Goal: Information Seeking & Learning: Check status

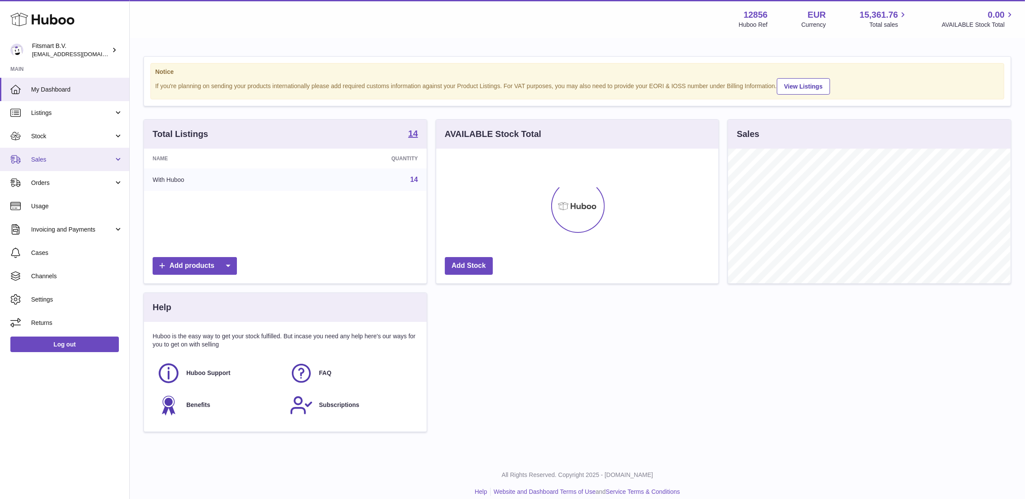
scroll to position [134, 282]
click at [60, 163] on span "Sales" at bounding box center [72, 160] width 83 height 8
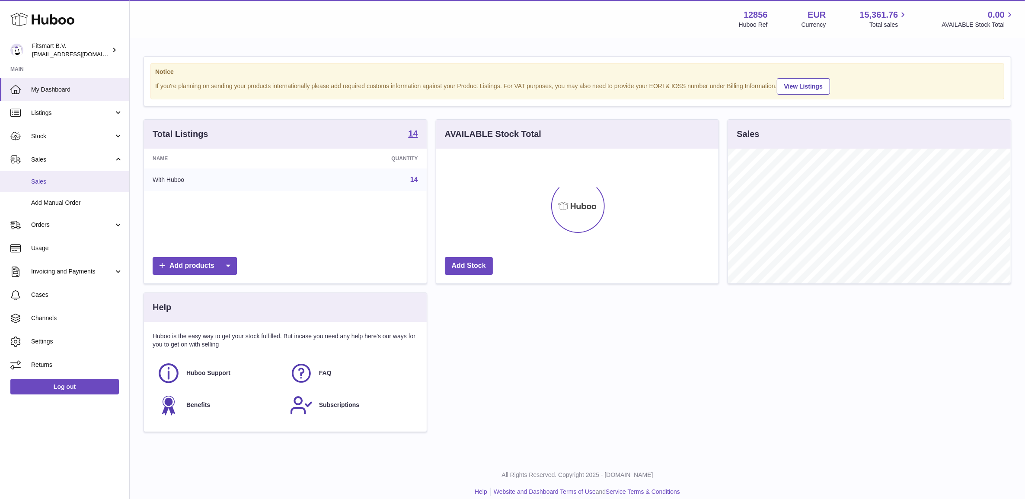
click at [67, 187] on link "Sales" at bounding box center [64, 181] width 129 height 21
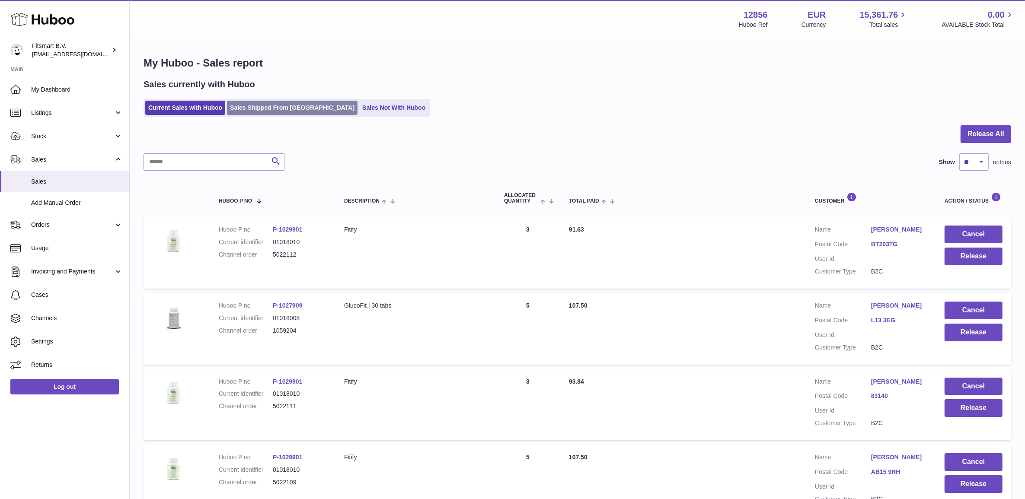
click at [270, 106] on link "Sales Shipped From [GEOGRAPHIC_DATA]" at bounding box center [292, 108] width 130 height 14
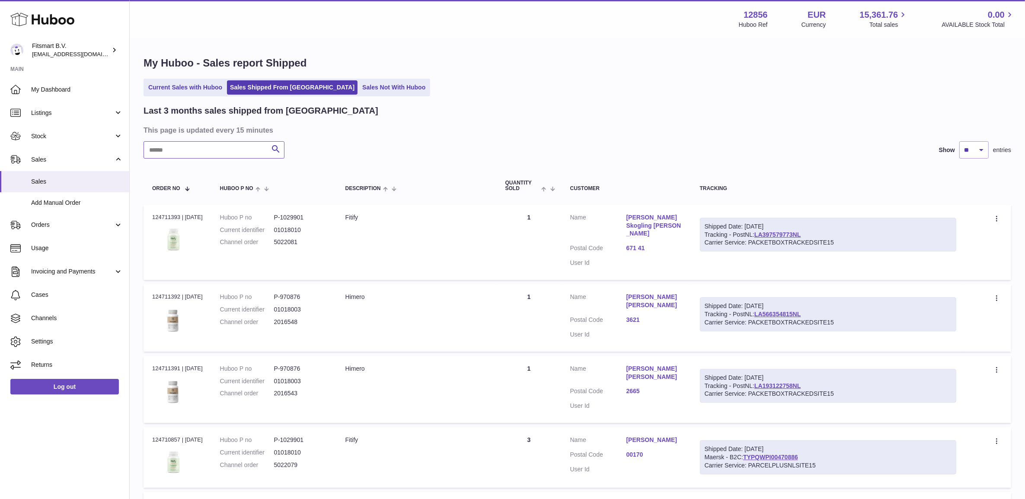
click at [212, 156] on input "text" at bounding box center [213, 149] width 141 height 17
type input "*******"
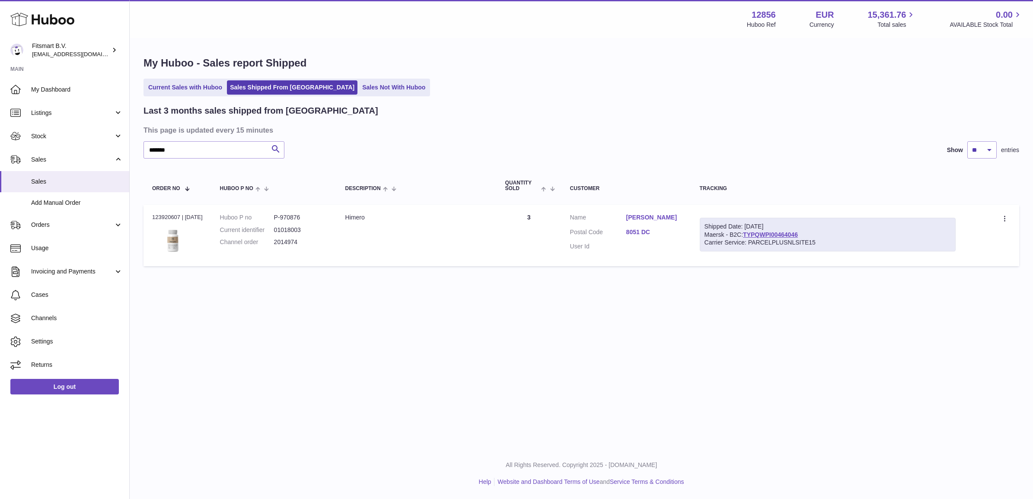
click at [286, 247] on dl "Huboo P no P-970876 Current identifier 01018003 Channel order 2014974" at bounding box center [274, 232] width 108 height 38
click at [286, 246] on dd "2014974" at bounding box center [301, 242] width 54 height 8
copy dd "2014974"
click at [169, 220] on div "Order no 123920607 | [DATE]" at bounding box center [177, 217] width 51 height 8
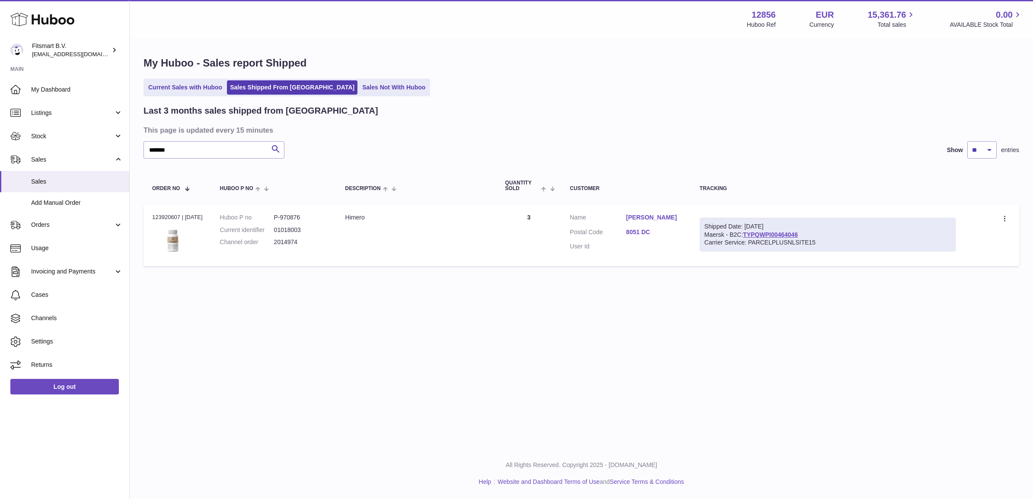
copy div "123920607"
